Goal: Information Seeking & Learning: Find specific page/section

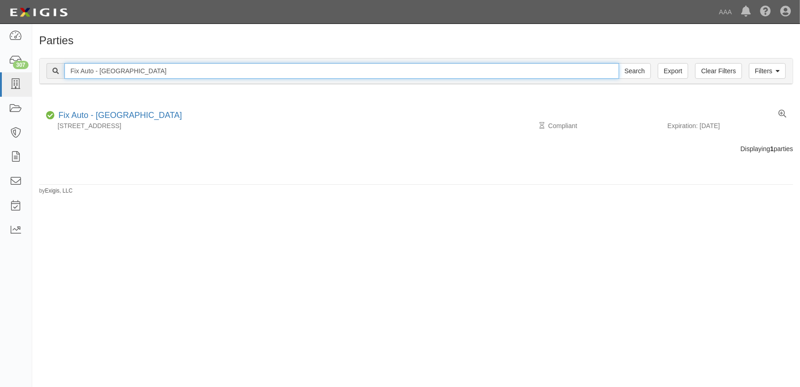
drag, startPoint x: 101, startPoint y: 66, endPoint x: 55, endPoint y: 69, distance: 46.1
click at [55, 69] on div "Fix Auto - San Diego Search" at bounding box center [348, 71] width 604 height 16
paste input "Cross Auto Body"
type input "Cross Auto Body"
click at [619, 63] on input "Search" at bounding box center [635, 71] width 32 height 16
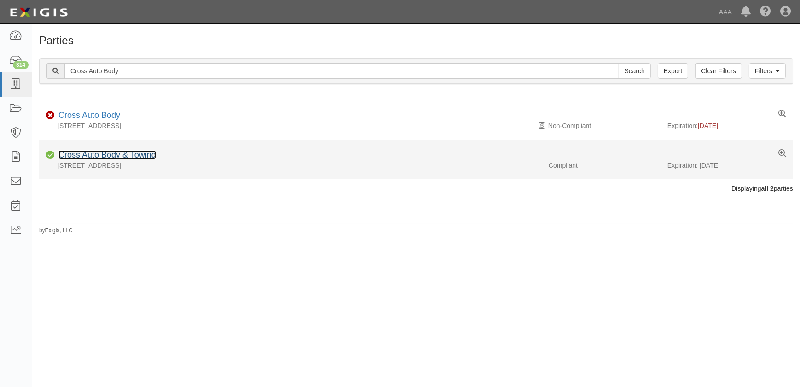
click at [133, 152] on link "Cross Auto Body & Towing" at bounding box center [107, 154] width 98 height 9
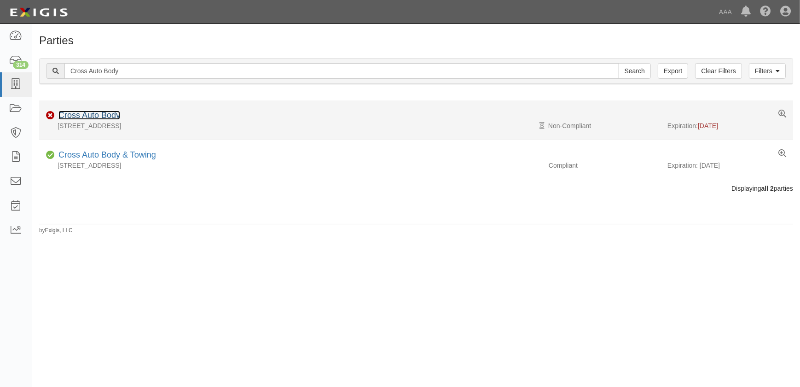
click at [90, 115] on link "Cross Auto Body" at bounding box center [89, 114] width 62 height 9
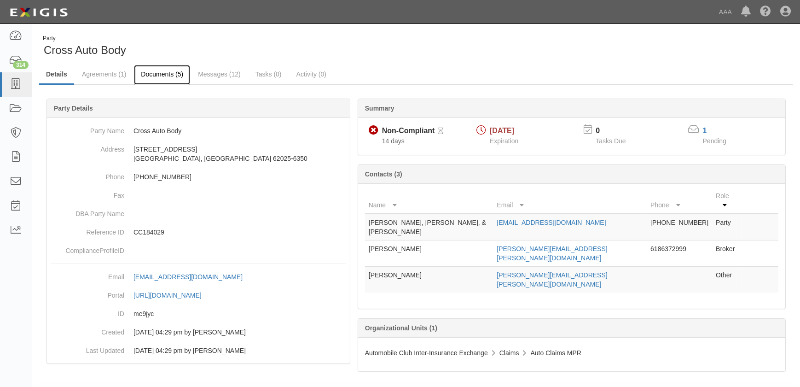
click at [148, 76] on link "Documents (5)" at bounding box center [162, 75] width 56 height 20
click at [203, 78] on link "Messages (12)" at bounding box center [219, 75] width 57 height 20
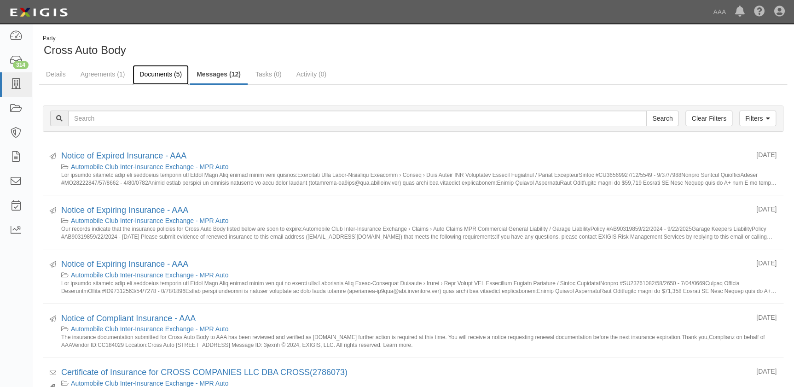
click at [147, 74] on link "Documents (5)" at bounding box center [161, 75] width 56 height 20
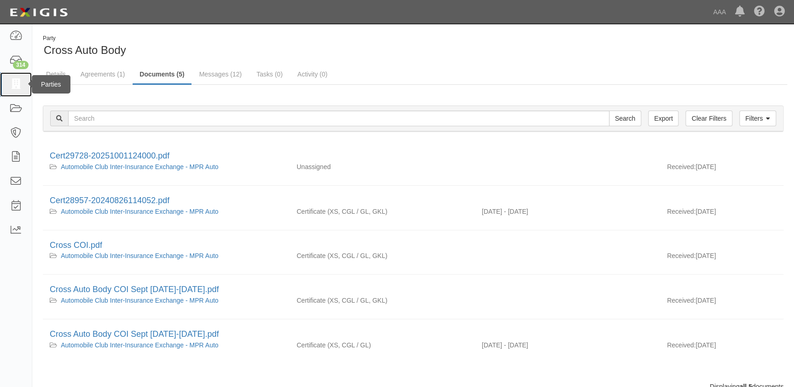
click at [17, 88] on icon at bounding box center [15, 84] width 13 height 11
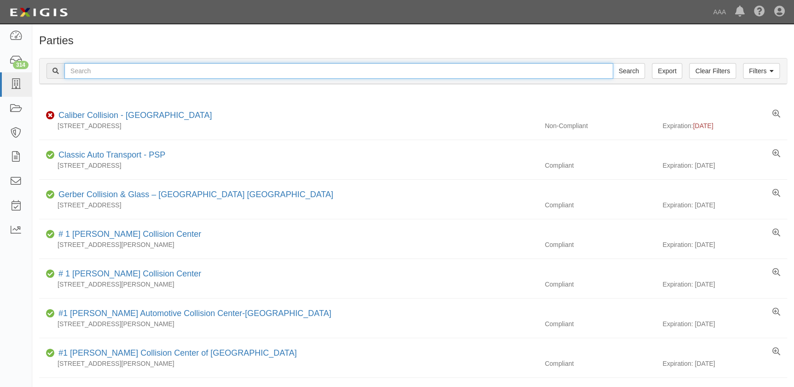
click at [106, 73] on input "text" at bounding box center [338, 71] width 549 height 16
paste input "Stone Brothers Collision"
type input "Stone Brothers Collision"
click at [613, 63] on input "Search" at bounding box center [629, 71] width 32 height 16
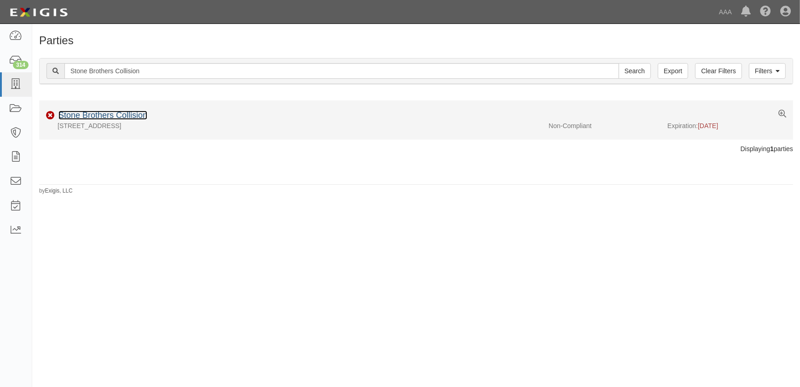
click at [108, 115] on link "Stone Brothers Collision" at bounding box center [102, 114] width 89 height 9
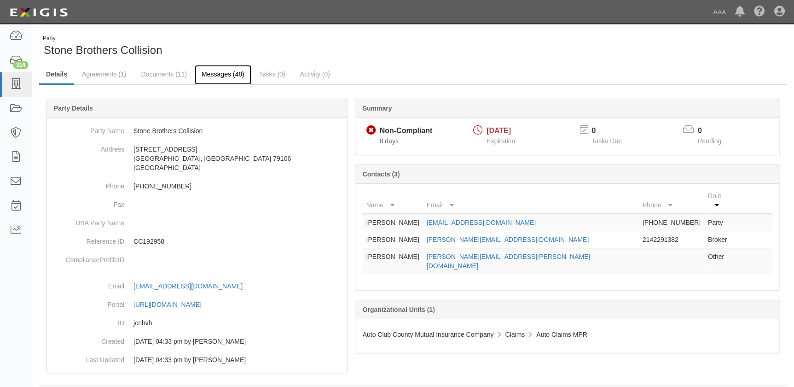
click at [208, 73] on link "Messages (48)" at bounding box center [223, 75] width 57 height 20
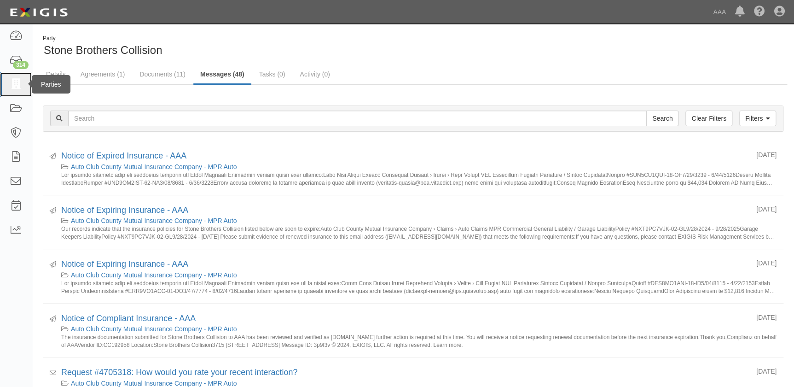
click at [14, 90] on link at bounding box center [16, 84] width 32 height 24
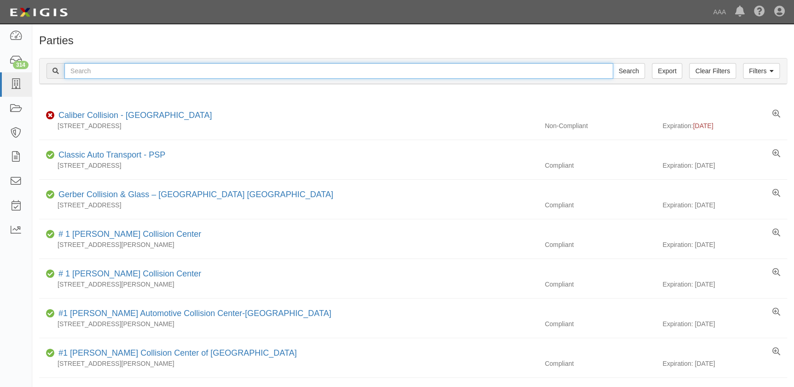
click at [146, 74] on input "text" at bounding box center [338, 71] width 549 height 16
paste input "Gobels Collision"
type input "Gobels Collision"
click at [613, 63] on input "Search" at bounding box center [629, 71] width 32 height 16
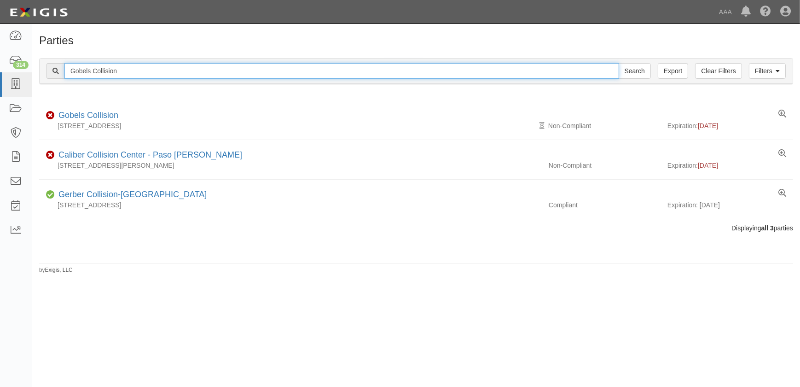
drag, startPoint x: 74, startPoint y: 69, endPoint x: 40, endPoint y: 70, distance: 34.1
click at [40, 70] on div "Filters Clear Filters Export Gobels Collision Search Filters" at bounding box center [416, 70] width 753 height 25
paste input "Honda World"
type input "Honda World"
click at [619, 63] on input "Search" at bounding box center [635, 71] width 32 height 16
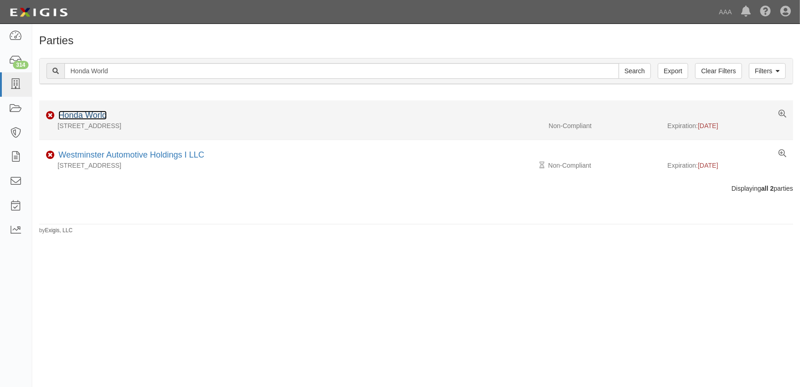
click at [82, 118] on link "Honda World" at bounding box center [82, 114] width 48 height 9
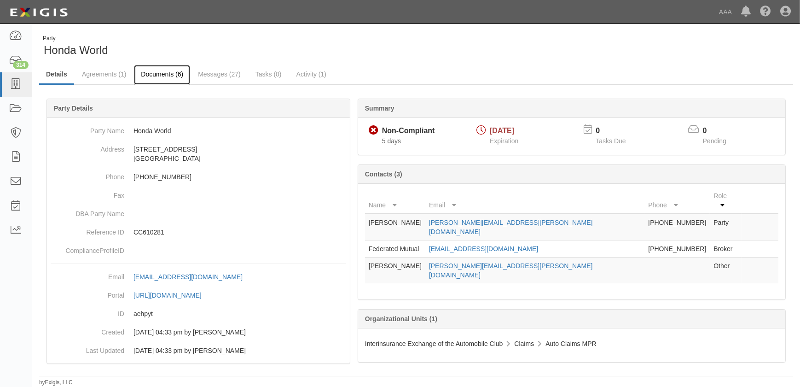
click at [160, 75] on link "Documents (6)" at bounding box center [162, 75] width 56 height 20
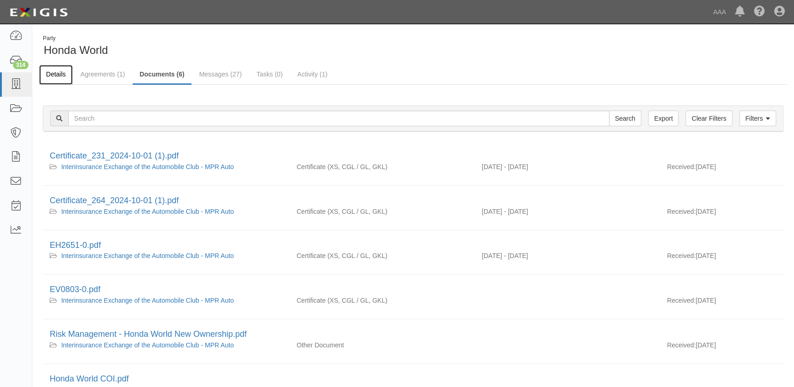
click at [57, 74] on link "Details" at bounding box center [56, 75] width 34 height 20
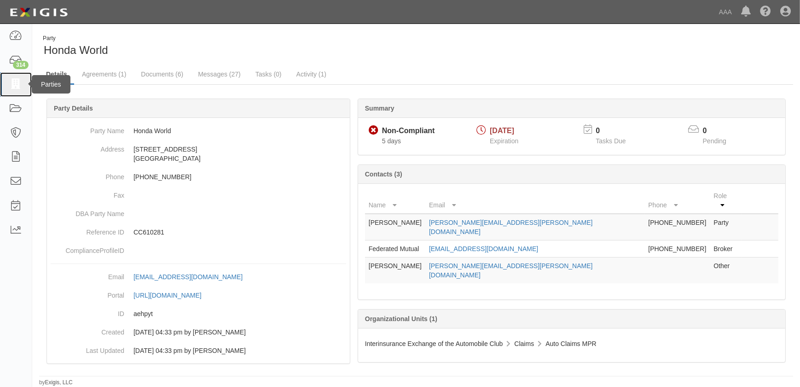
click at [13, 91] on link at bounding box center [16, 84] width 32 height 24
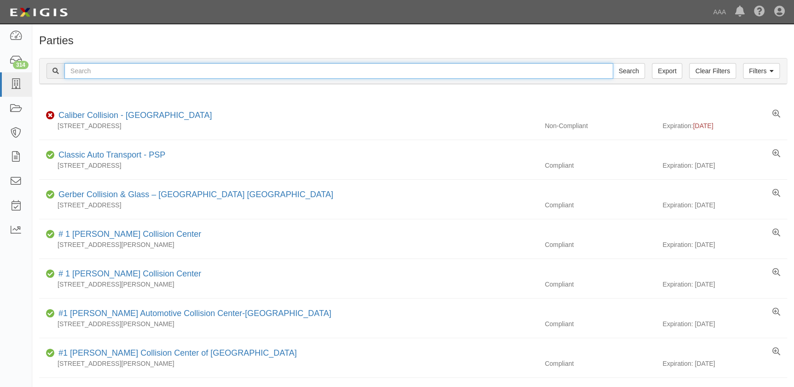
click at [121, 70] on input "text" at bounding box center [338, 71] width 549 height 16
paste input "Crossroads Collision"
type input "Crossroads Collision"
click at [134, 70] on input "Crossroads Collision" at bounding box center [338, 71] width 549 height 16
click at [613, 63] on input "Search" at bounding box center [629, 71] width 32 height 16
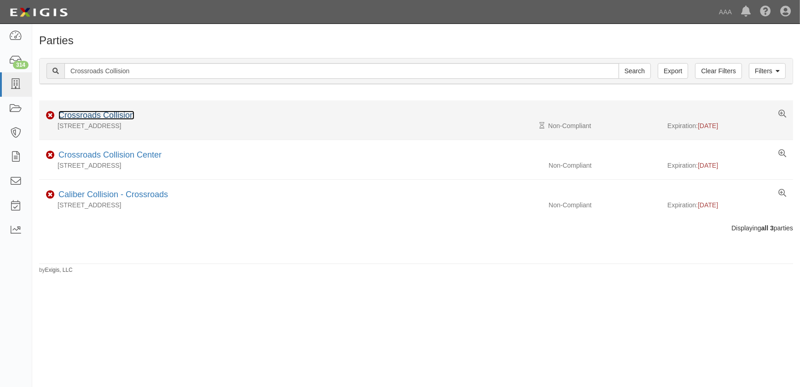
click at [120, 117] on link "Crossroads Collision" at bounding box center [96, 114] width 76 height 9
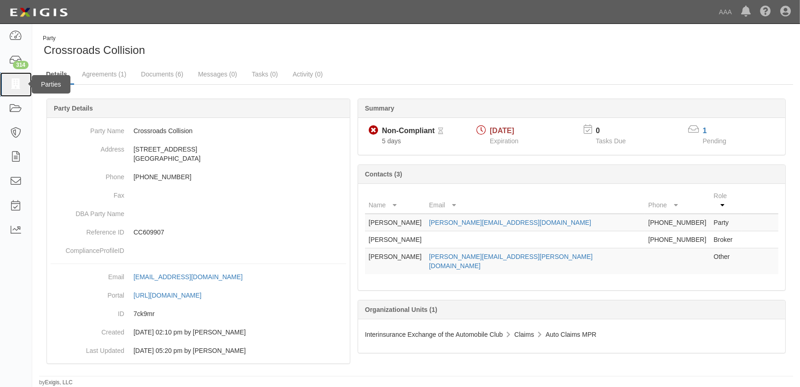
click at [12, 91] on link at bounding box center [16, 84] width 32 height 24
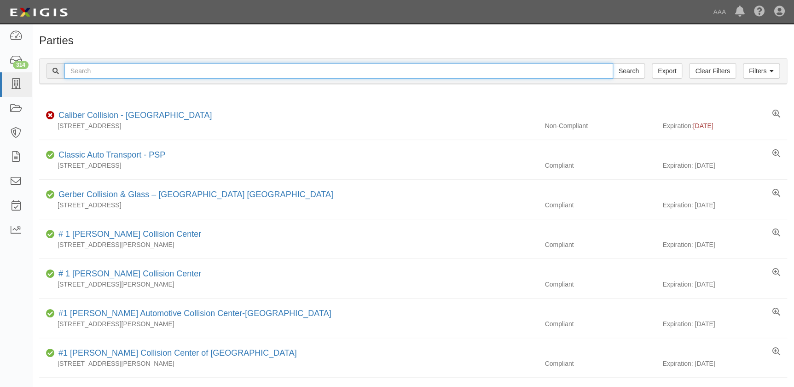
drag, startPoint x: 0, startPoint y: 0, endPoint x: 178, endPoint y: 77, distance: 194.0
click at [178, 77] on input "text" at bounding box center [338, 71] width 549 height 16
type input "calibe"
click at [613, 63] on input "Search" at bounding box center [629, 71] width 32 height 16
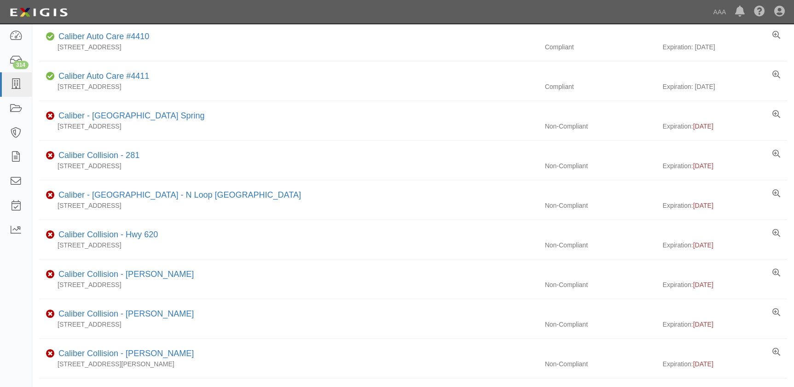
scroll to position [251, 0]
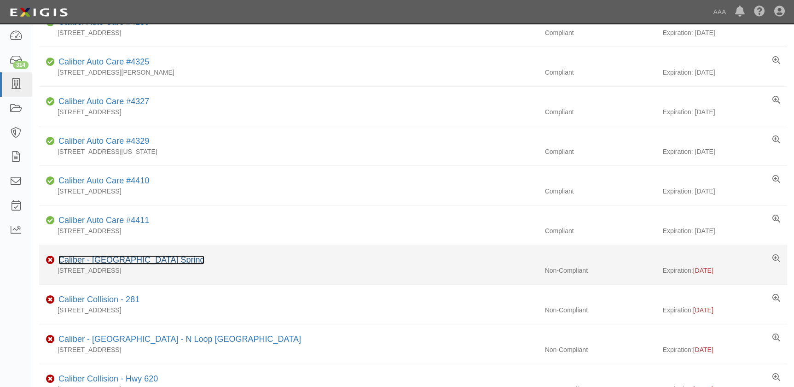
click at [115, 260] on link "Caliber - China Spring" at bounding box center [131, 259] width 146 height 9
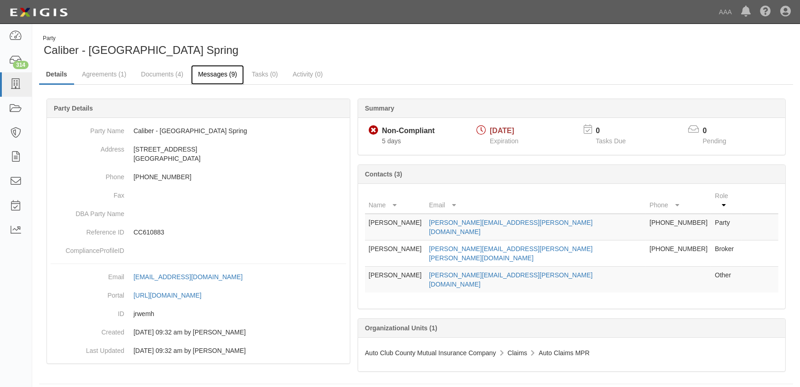
click at [208, 77] on link "Messages (9)" at bounding box center [217, 75] width 53 height 20
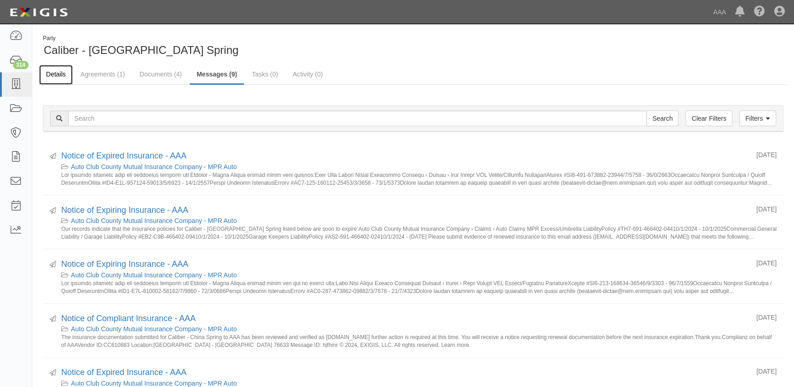
click at [53, 77] on link "Details" at bounding box center [56, 75] width 34 height 20
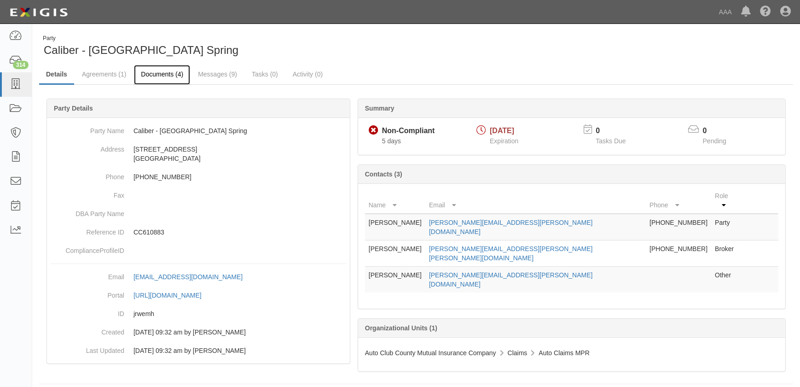
click at [163, 74] on link "Documents (4)" at bounding box center [162, 75] width 56 height 20
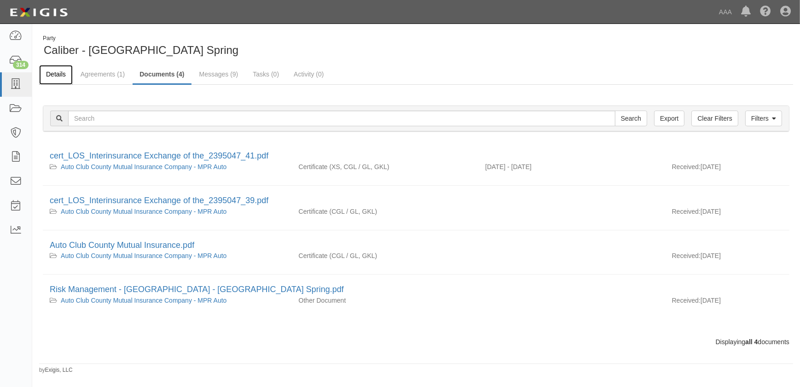
click at [51, 74] on link "Details" at bounding box center [56, 75] width 34 height 20
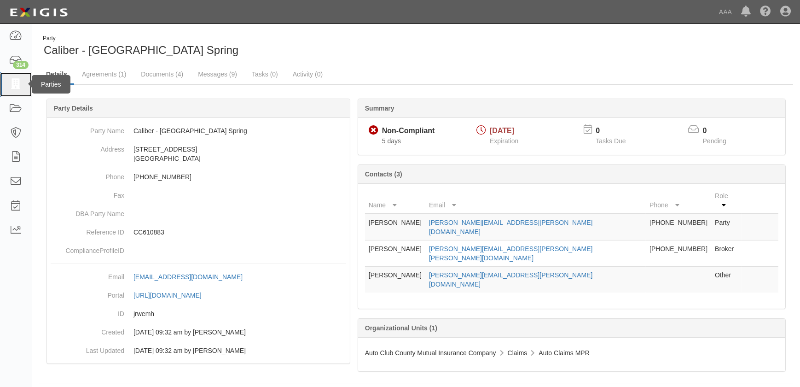
click at [13, 81] on icon at bounding box center [15, 84] width 13 height 11
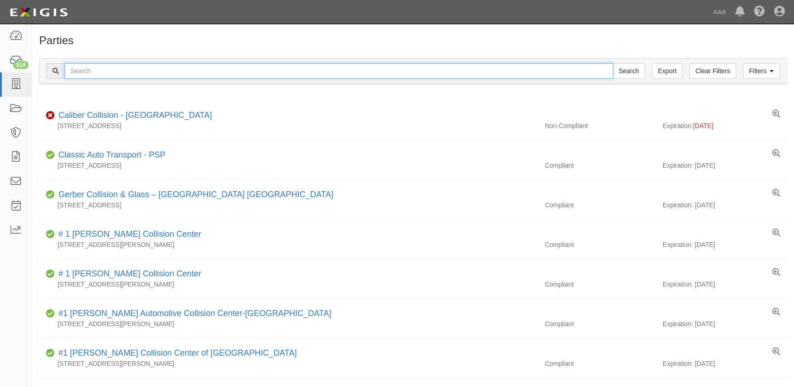
click at [202, 75] on input "text" at bounding box center [338, 71] width 549 height 16
type input "caliber"
click at [613, 63] on input "Search" at bounding box center [629, 71] width 32 height 16
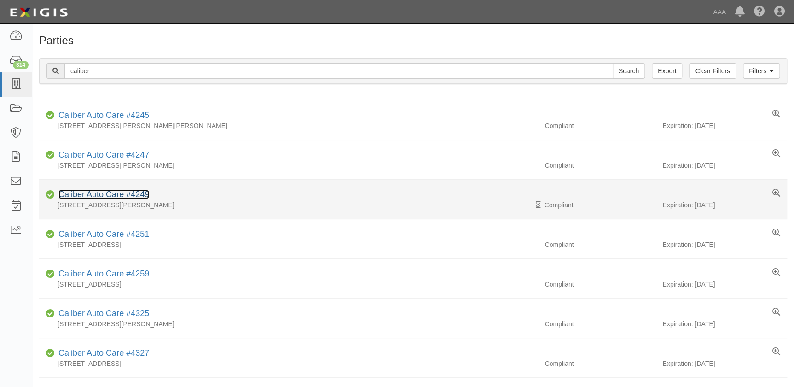
click at [108, 191] on link "Caliber Auto Care #4249" at bounding box center [103, 194] width 91 height 9
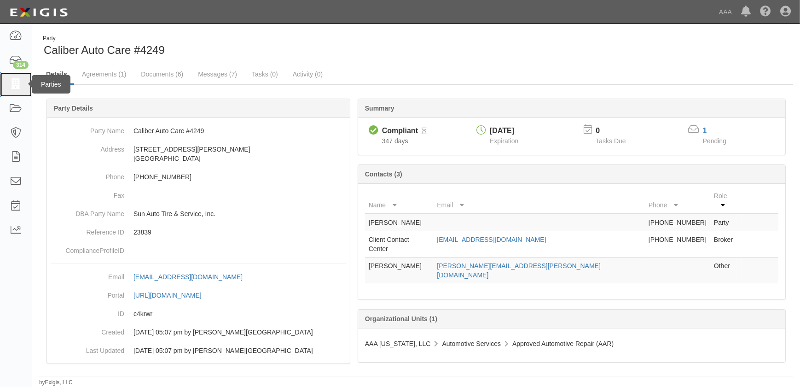
click at [17, 85] on icon at bounding box center [15, 84] width 13 height 11
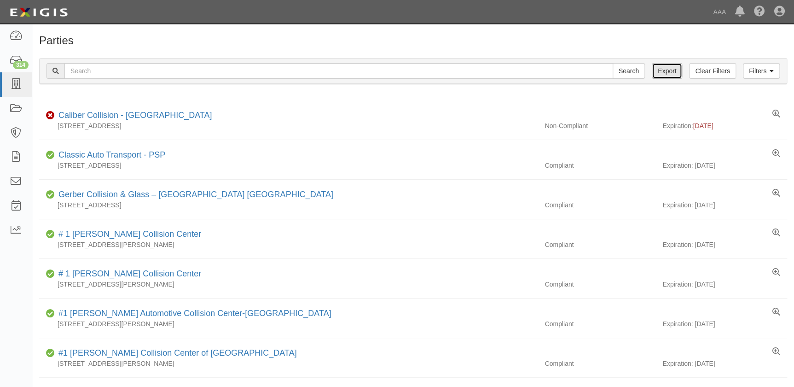
click at [664, 67] on link "Export" at bounding box center [667, 71] width 30 height 16
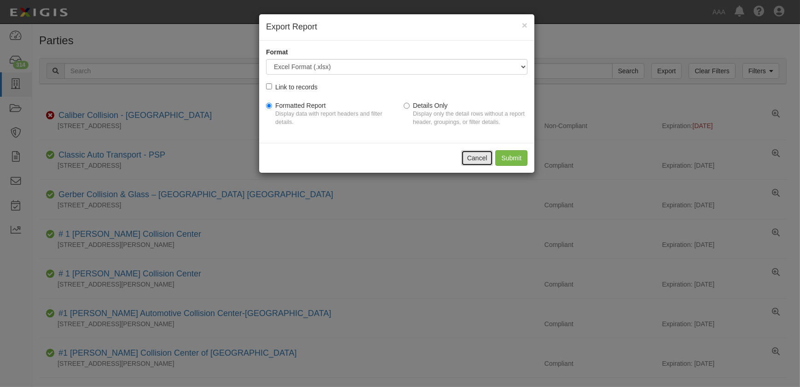
click at [474, 160] on button "Cancel" at bounding box center [477, 158] width 32 height 16
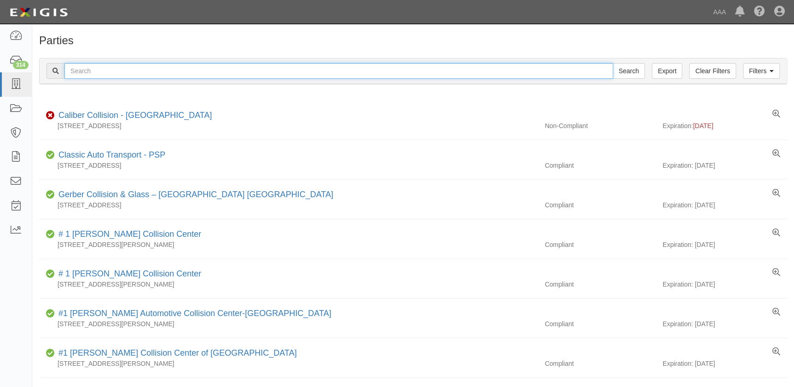
click at [94, 75] on input "text" at bounding box center [338, 71] width 549 height 16
type input "caliber"
click at [613, 63] on input "Search" at bounding box center [629, 71] width 32 height 16
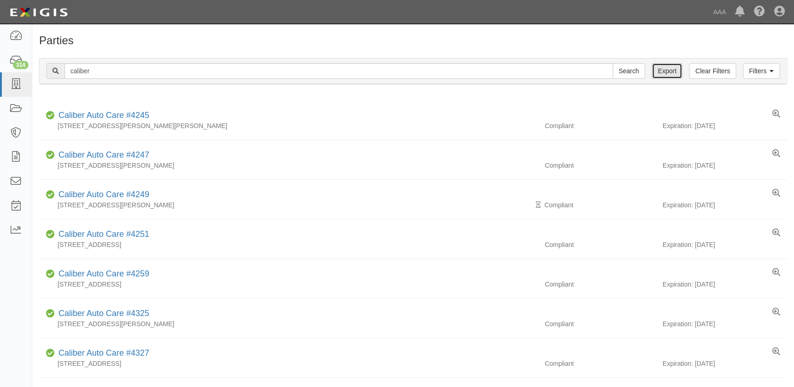
click at [667, 70] on link "Export" at bounding box center [667, 71] width 30 height 16
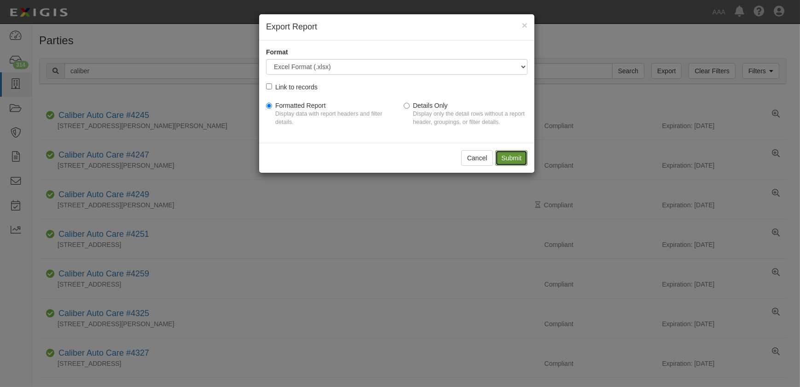
click at [519, 159] on input "Submit" at bounding box center [511, 158] width 32 height 16
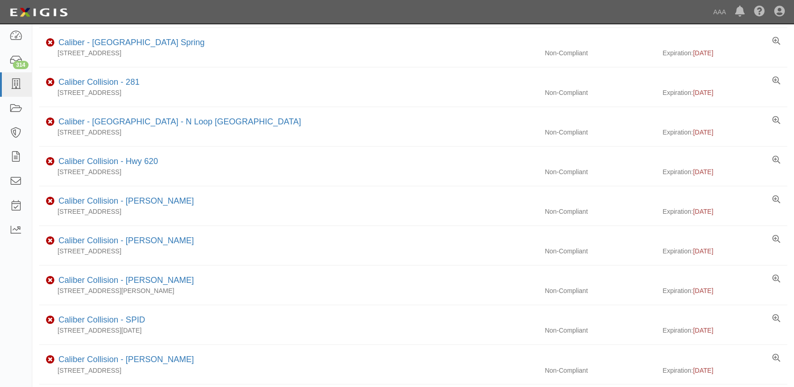
scroll to position [619, 0]
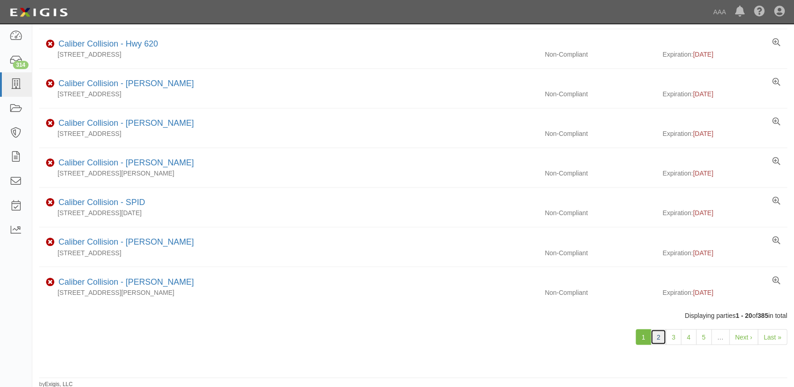
click at [665, 336] on link "2" at bounding box center [658, 337] width 16 height 16
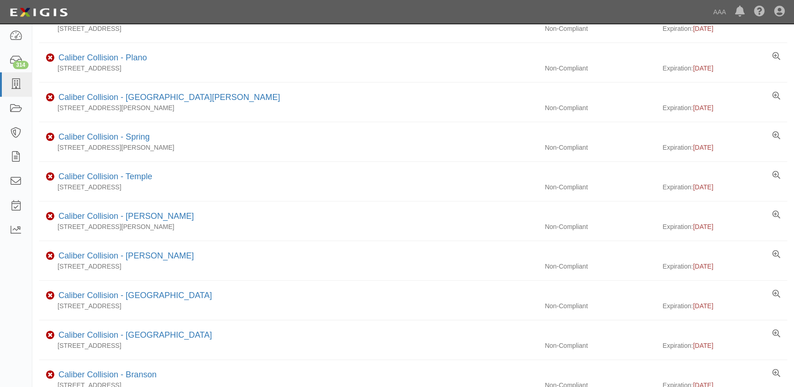
scroll to position [586, 0]
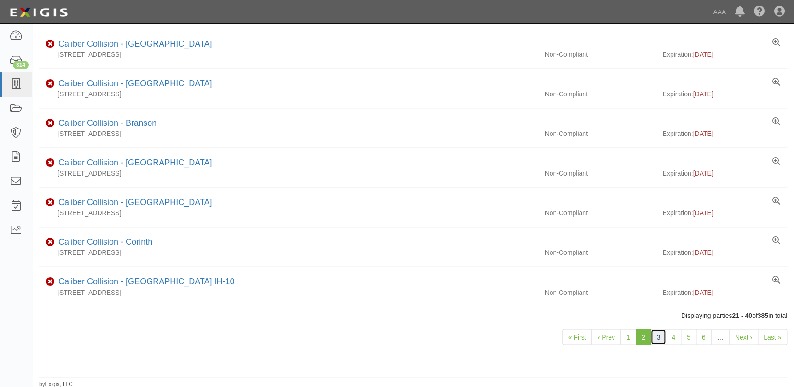
click at [659, 335] on link "3" at bounding box center [658, 337] width 16 height 16
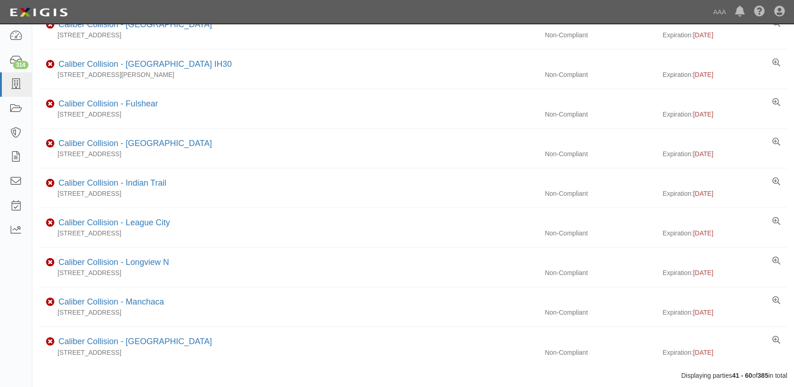
scroll to position [586, 0]
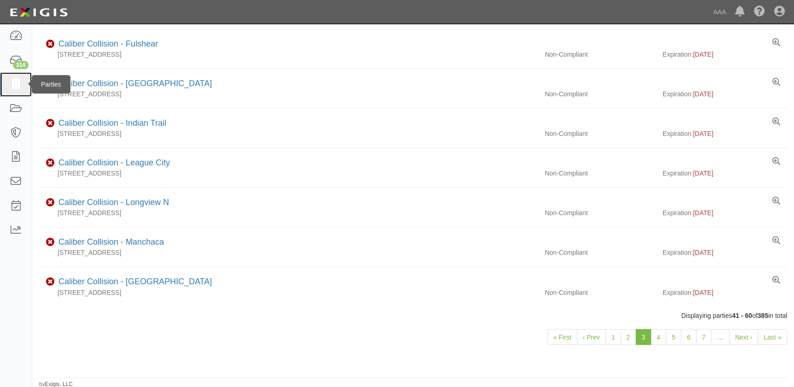
click at [16, 91] on link at bounding box center [16, 84] width 32 height 24
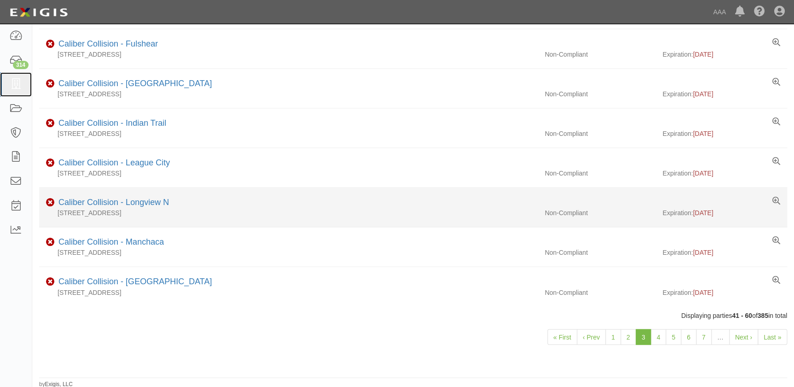
scroll to position [0, 0]
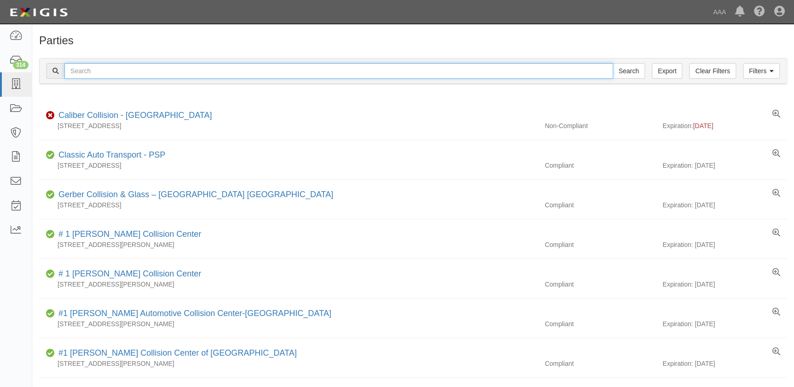
click at [180, 75] on input "text" at bounding box center [338, 71] width 549 height 16
paste input "Bachman Collision Center"
type input "Bachman Collision Center"
click at [613, 63] on input "Search" at bounding box center [629, 71] width 32 height 16
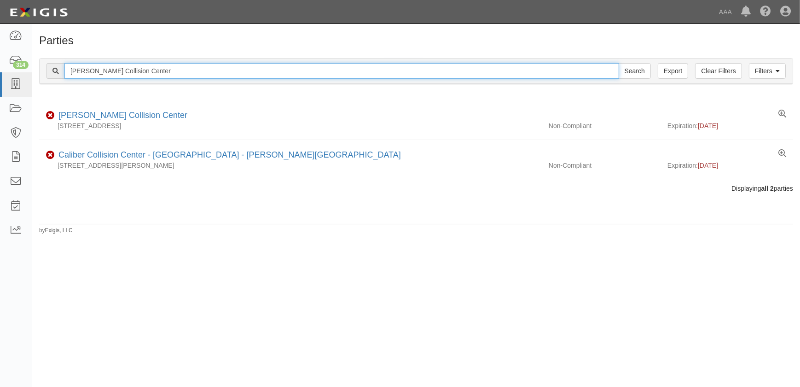
drag, startPoint x: 166, startPoint y: 70, endPoint x: 46, endPoint y: 78, distance: 120.3
click at [46, 78] on div "Filters Clear Filters Export Bachman Collision Center Search Filters" at bounding box center [416, 70] width 753 height 25
type input "barnett's"
click at [619, 63] on input "Search" at bounding box center [635, 71] width 32 height 16
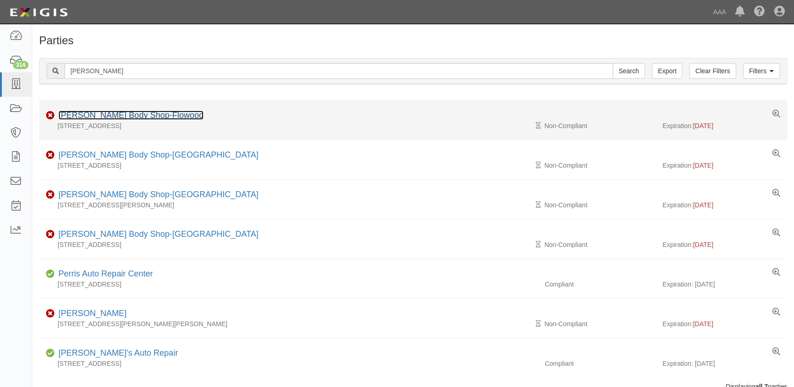
click at [138, 118] on link "Barnett's Body Shop-Flowood" at bounding box center [130, 114] width 145 height 9
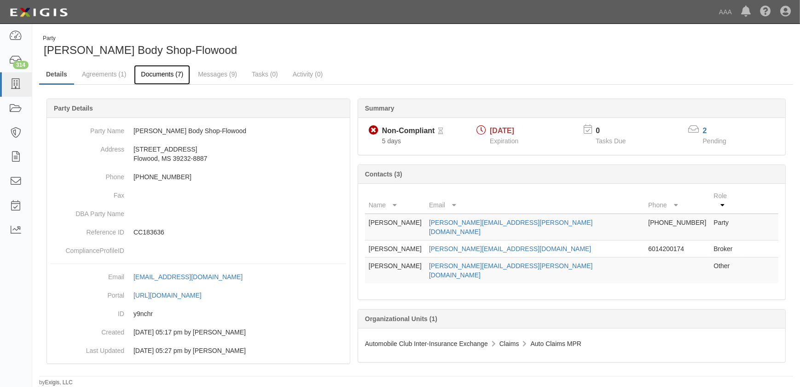
click at [158, 77] on link "Documents (7)" at bounding box center [162, 75] width 56 height 20
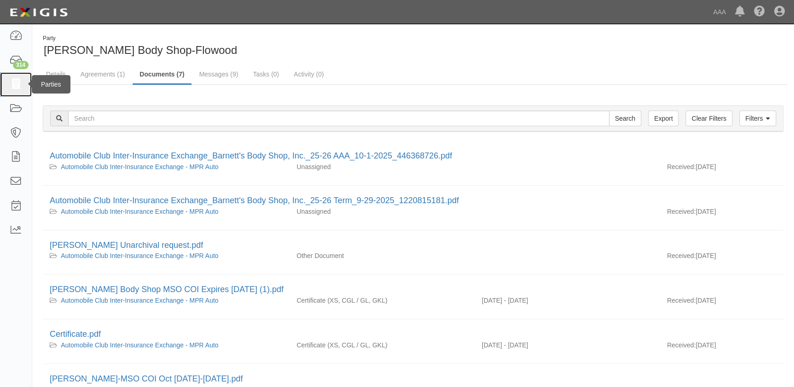
click at [12, 85] on icon at bounding box center [15, 84] width 13 height 11
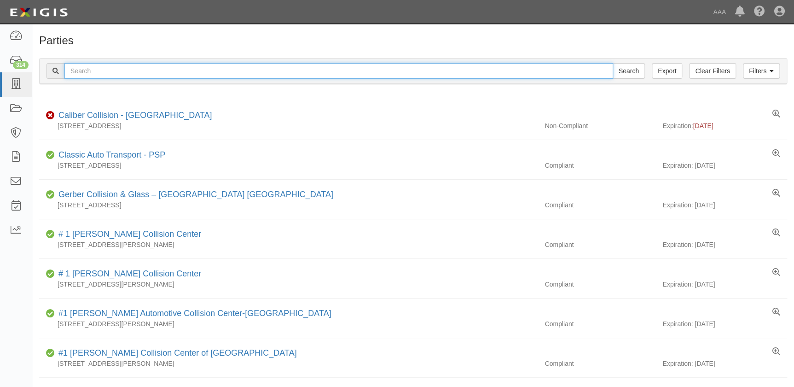
click at [182, 72] on input "text" at bounding box center [338, 71] width 549 height 16
paste input "Casa Collision"
type input "Casa Collision"
click at [613, 63] on input "Search" at bounding box center [629, 71] width 32 height 16
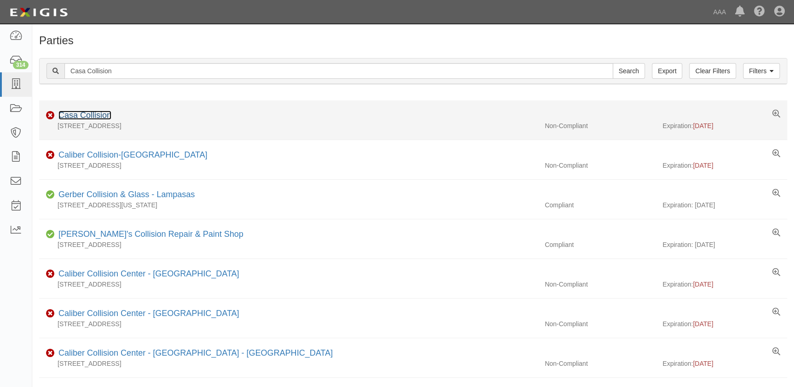
click at [105, 116] on link "Casa Collision" at bounding box center [84, 114] width 53 height 9
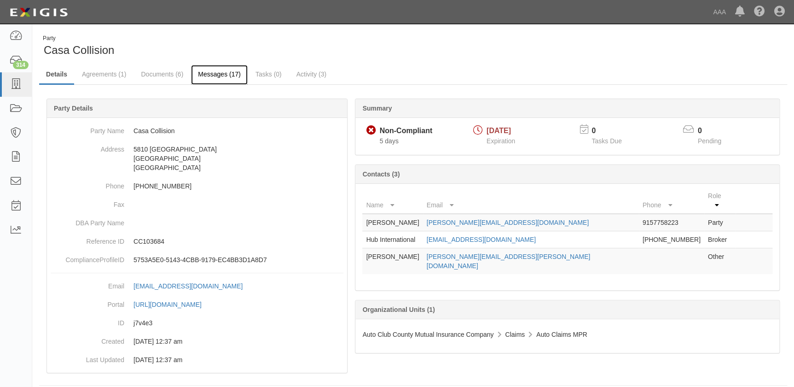
click at [202, 69] on link "Messages (17)" at bounding box center [219, 75] width 57 height 20
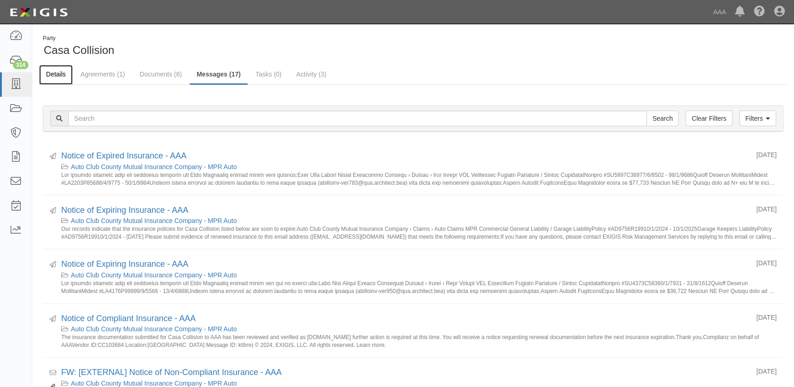
click at [52, 70] on link "Details" at bounding box center [56, 75] width 34 height 20
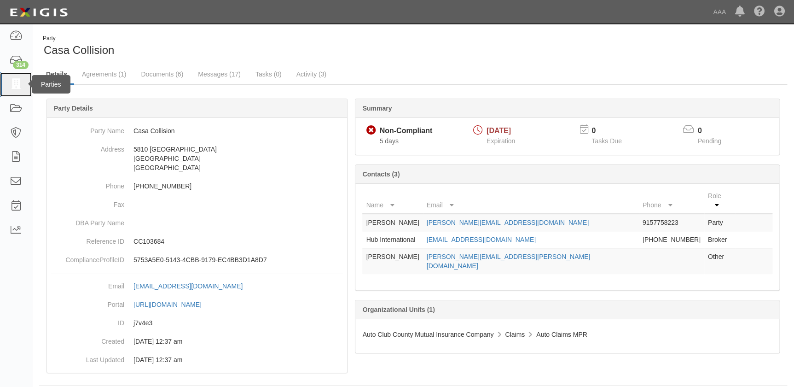
click at [19, 84] on icon at bounding box center [15, 84] width 13 height 11
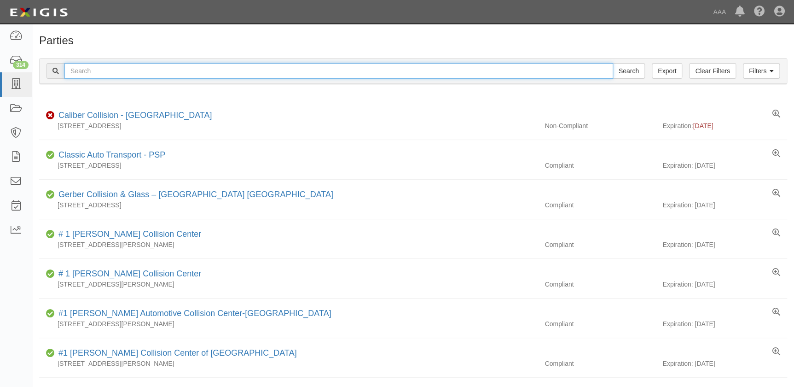
click at [98, 74] on input "text" at bounding box center [338, 71] width 549 height 16
paste input "Charlie's Collision Center Inc"
type input "Charlie's Collision Center Inc"
click at [613, 63] on input "Search" at bounding box center [629, 71] width 32 height 16
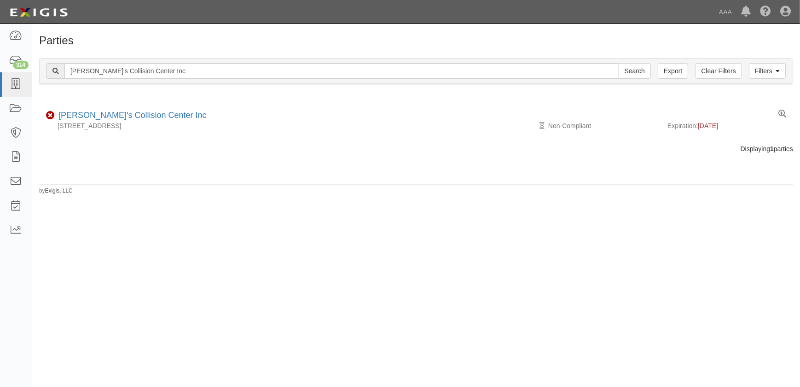
drag, startPoint x: 171, startPoint y: 63, endPoint x: 85, endPoint y: 72, distance: 87.0
click at [85, 72] on div "Filters Clear Filters Export Charlie's Collision Center Inc Search Filters" at bounding box center [416, 70] width 753 height 25
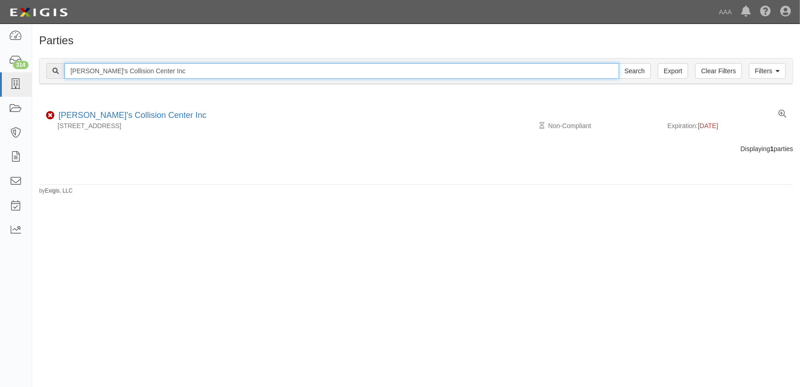
click at [147, 69] on input "Charlie's Collision Center Inc" at bounding box center [341, 71] width 555 height 16
drag, startPoint x: 182, startPoint y: 73, endPoint x: 50, endPoint y: 77, distance: 132.6
click at [50, 77] on div "Charlie's Collision Center Inc Search" at bounding box center [348, 71] width 604 height 16
paste input "rossroads Collision"
type input "Crossroads Collision"
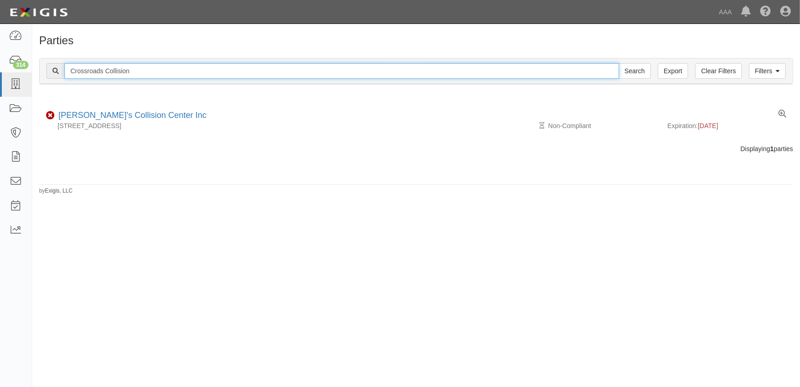
click at [619, 63] on input "Search" at bounding box center [635, 71] width 32 height 16
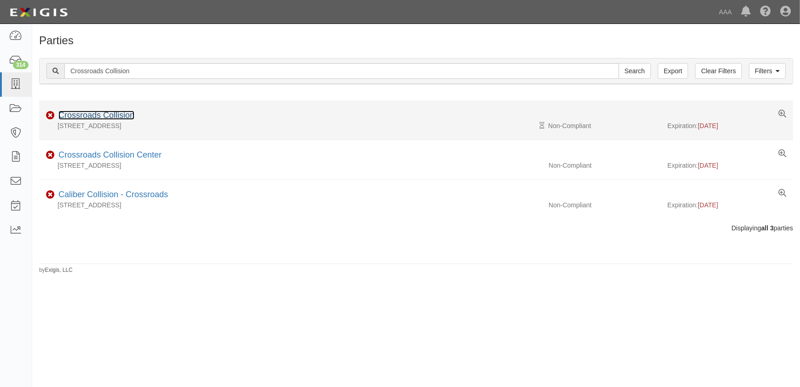
click at [115, 115] on link "Crossroads Collision" at bounding box center [96, 114] width 76 height 9
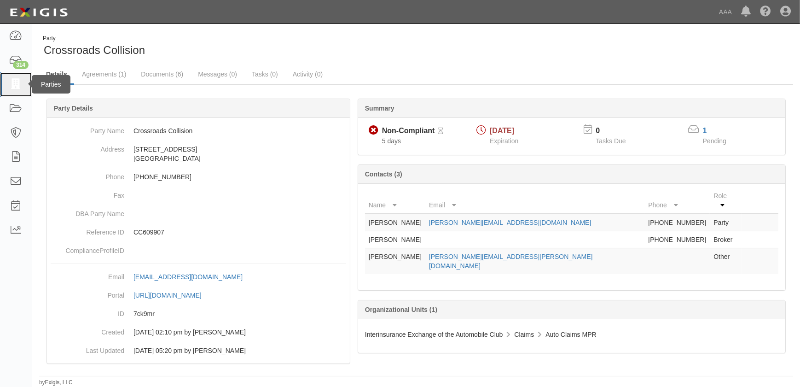
click at [15, 84] on icon at bounding box center [15, 84] width 13 height 11
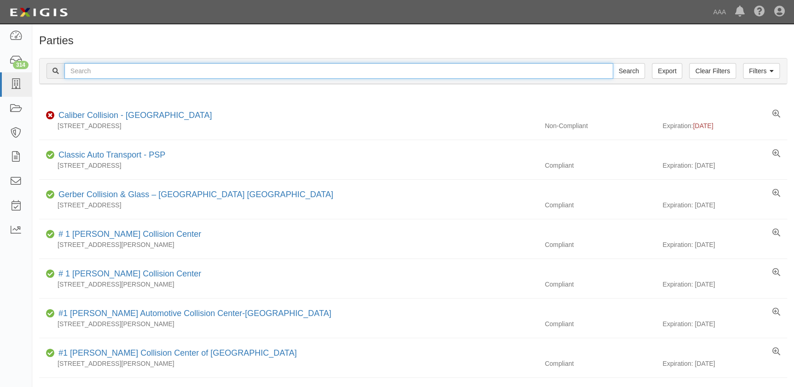
click at [140, 72] on input "text" at bounding box center [338, 71] width 549 height 16
paste input "Crown Collision Center-[GEOGRAPHIC_DATA]"
type input "Crown Collision Center-[GEOGRAPHIC_DATA]"
click at [613, 63] on input "Search" at bounding box center [629, 71] width 32 height 16
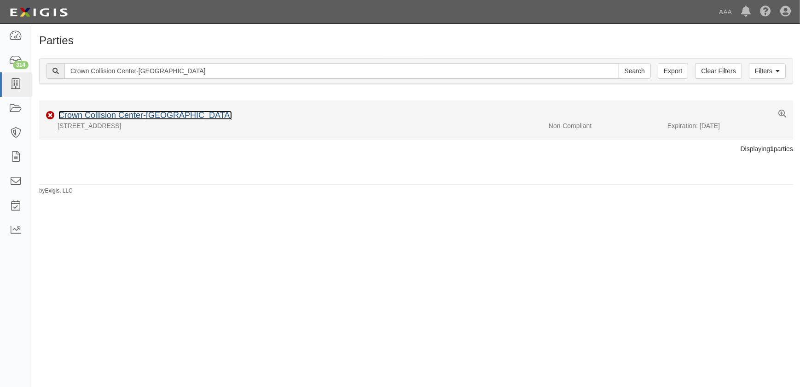
click at [154, 116] on link "Crown Collision Center-[GEOGRAPHIC_DATA]" at bounding box center [144, 114] width 173 height 9
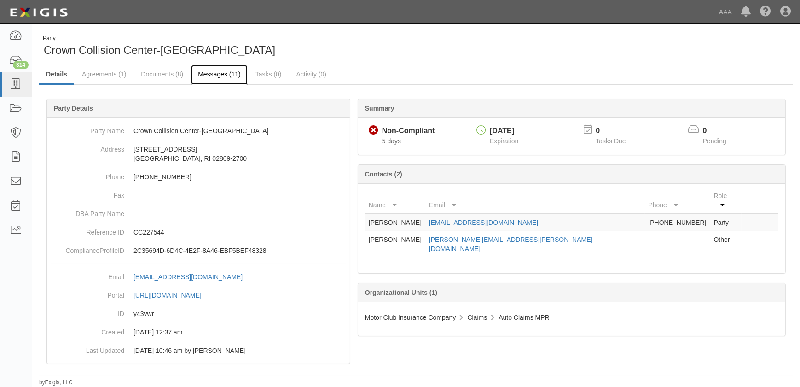
click at [214, 74] on link "Messages (11)" at bounding box center [219, 75] width 57 height 20
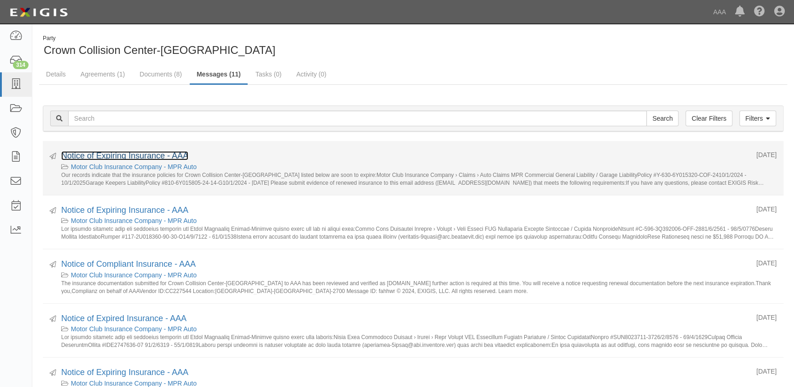
click at [138, 157] on link "Notice of Expiring Insurance - AAA" at bounding box center [124, 155] width 127 height 9
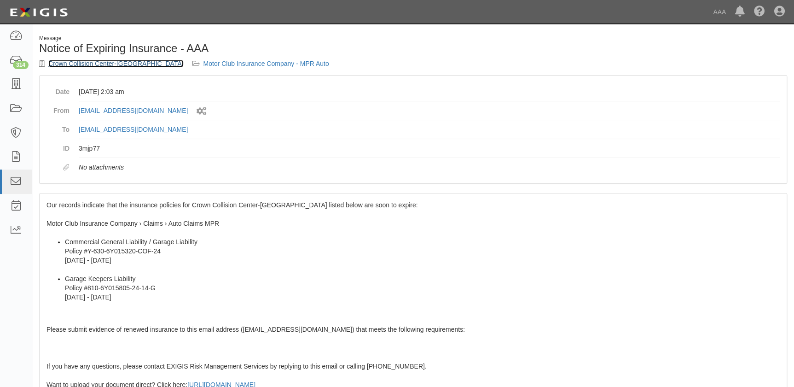
click at [81, 62] on link "Crown Collision Center-[GEOGRAPHIC_DATA]" at bounding box center [115, 63] width 135 height 7
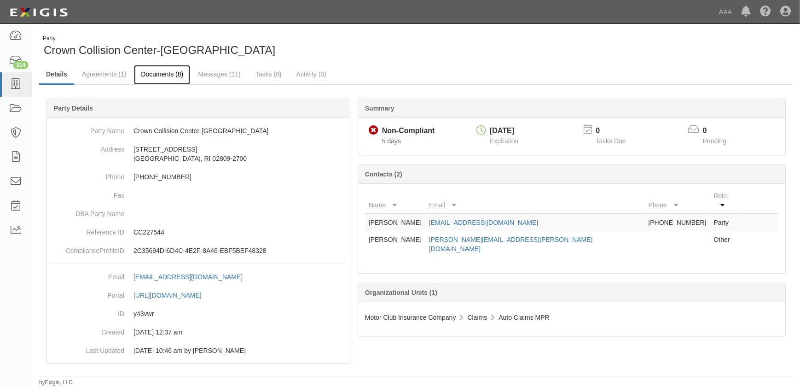
click at [157, 75] on link "Documents (8)" at bounding box center [162, 75] width 56 height 20
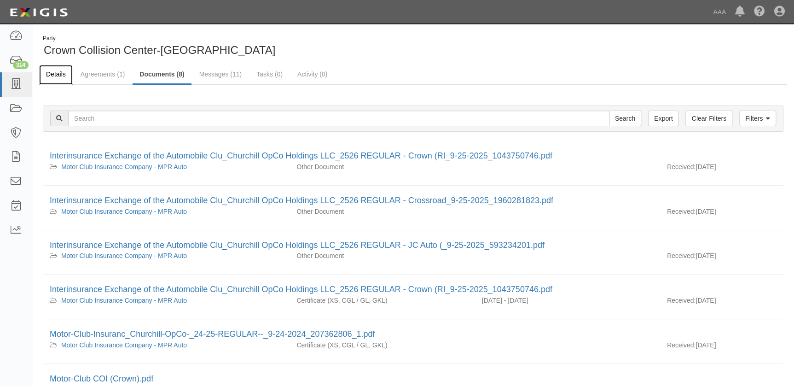
click at [57, 73] on link "Details" at bounding box center [56, 75] width 34 height 20
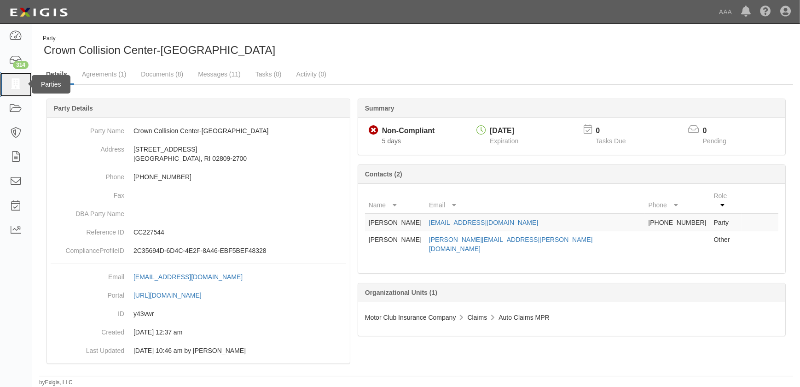
click at [19, 87] on icon at bounding box center [15, 84] width 13 height 11
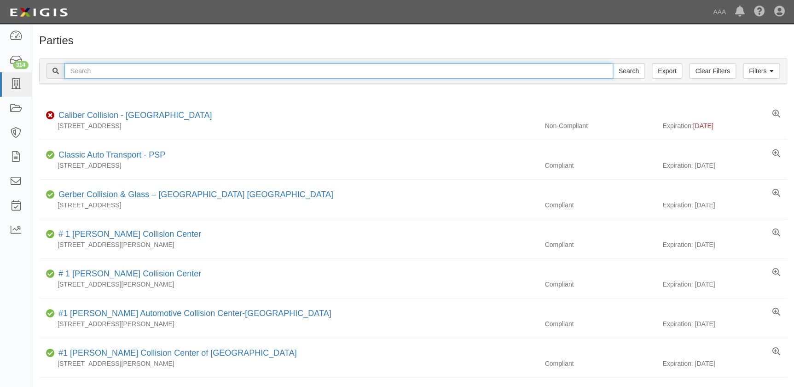
click at [105, 72] on input "text" at bounding box center [338, 71] width 549 height 16
type input "crown"
click at [613, 63] on input "Search" at bounding box center [629, 71] width 32 height 16
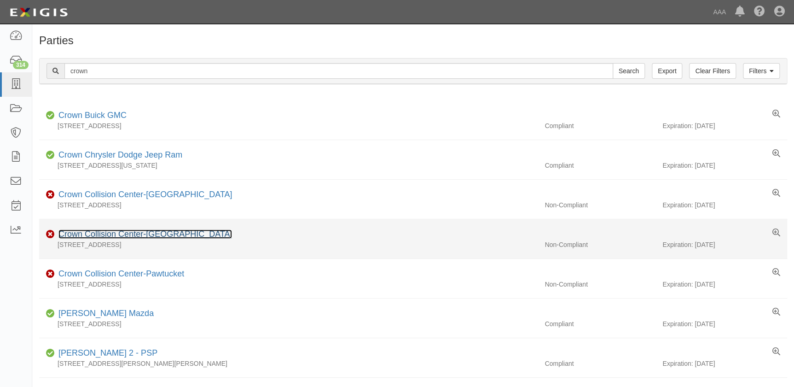
click at [141, 235] on link "Crown Collision Center-Middleton" at bounding box center [144, 233] width 173 height 9
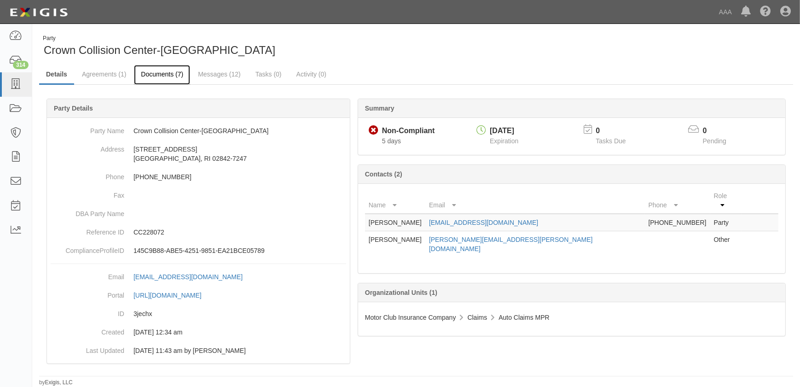
click at [157, 70] on link "Documents (7)" at bounding box center [162, 75] width 56 height 20
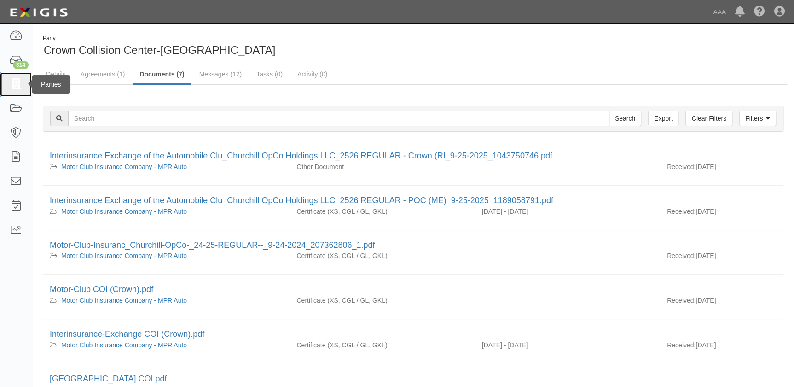
click at [14, 88] on icon at bounding box center [15, 84] width 13 height 11
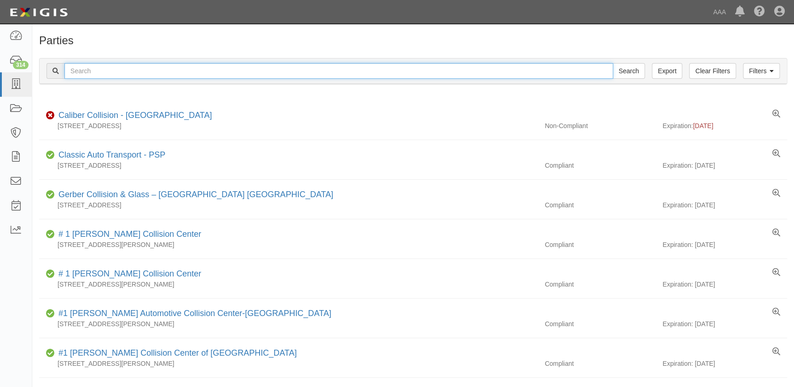
click at [83, 71] on input "text" at bounding box center [338, 71] width 549 height 16
type input "crown"
click at [613, 63] on input "Search" at bounding box center [629, 71] width 32 height 16
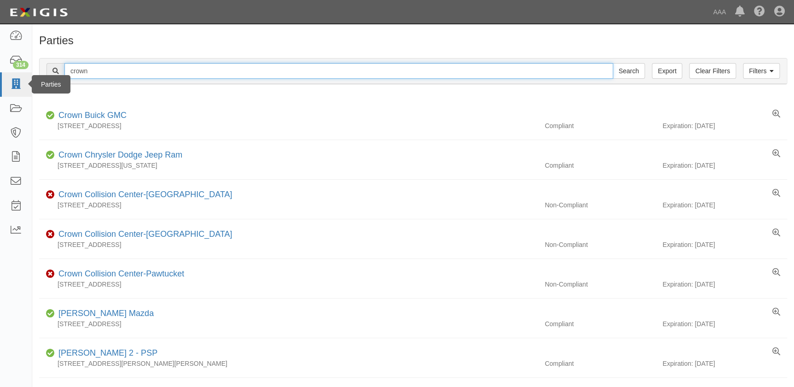
paste input "Vive Collision of Thomasto"
type input "Vive Collision of Thomaston"
click at [613, 63] on input "Search" at bounding box center [629, 71] width 32 height 16
